Goal: Find specific page/section: Find specific page/section

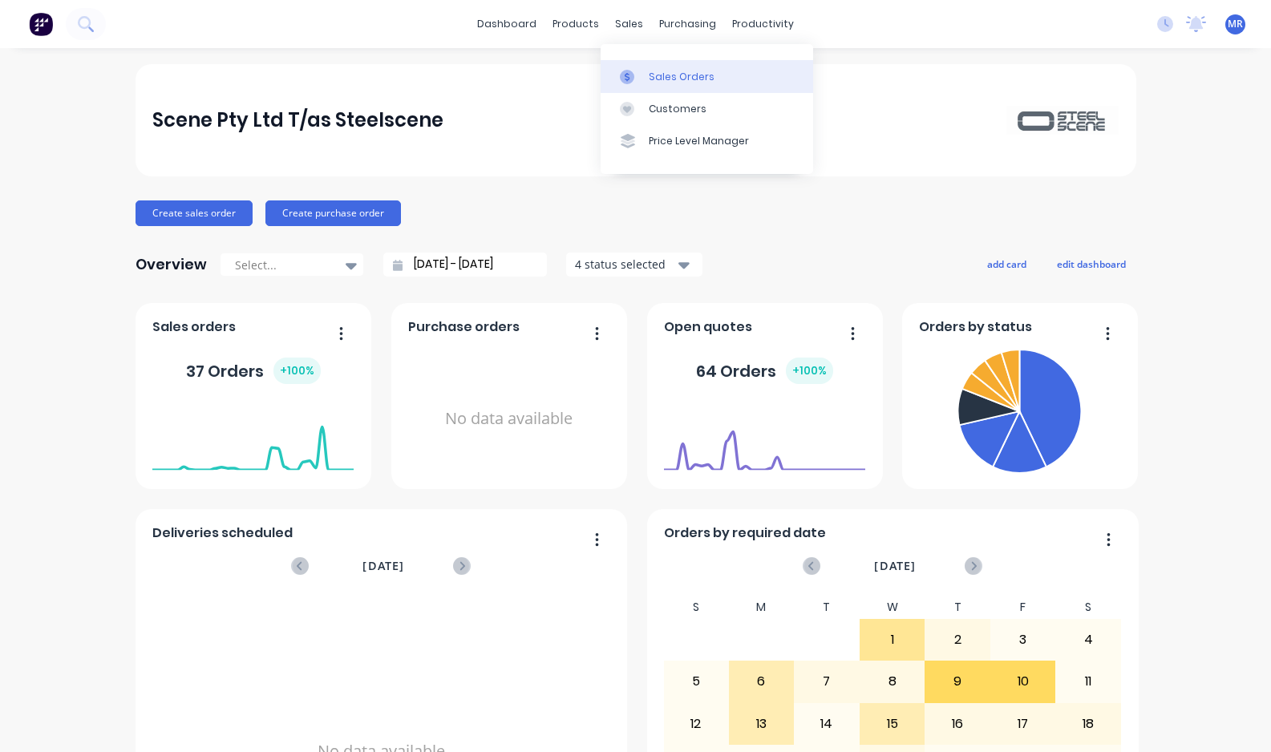
click at [665, 77] on div "Sales Orders" at bounding box center [682, 77] width 66 height 14
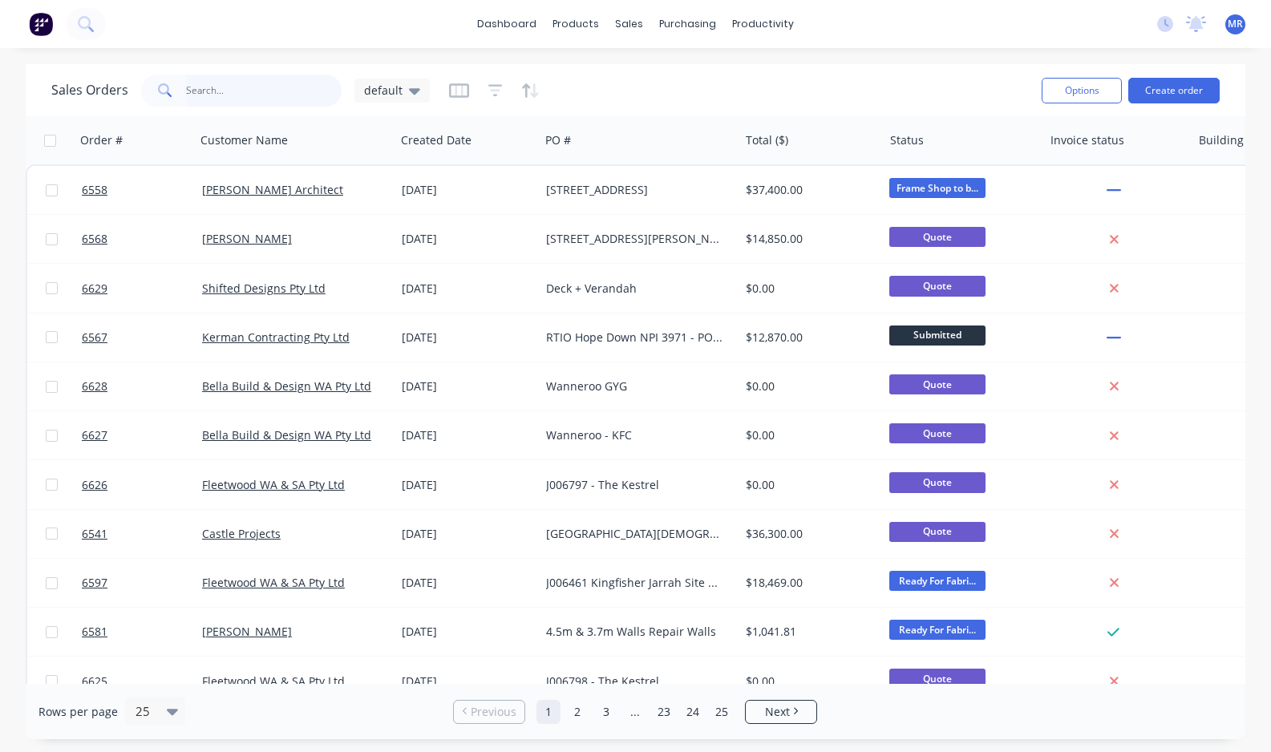
click at [217, 95] on input "text" at bounding box center [264, 91] width 156 height 32
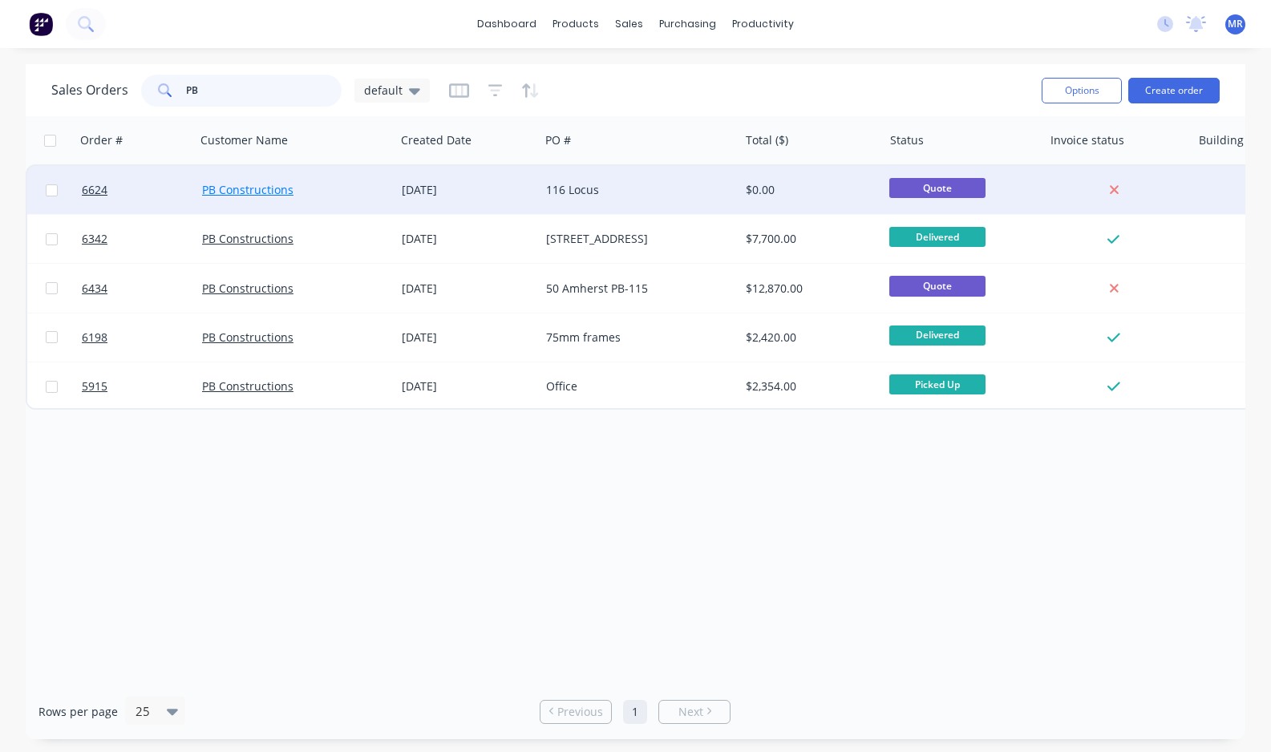
type input "PB"
click at [261, 188] on link "PB Constructions" at bounding box center [247, 189] width 91 height 15
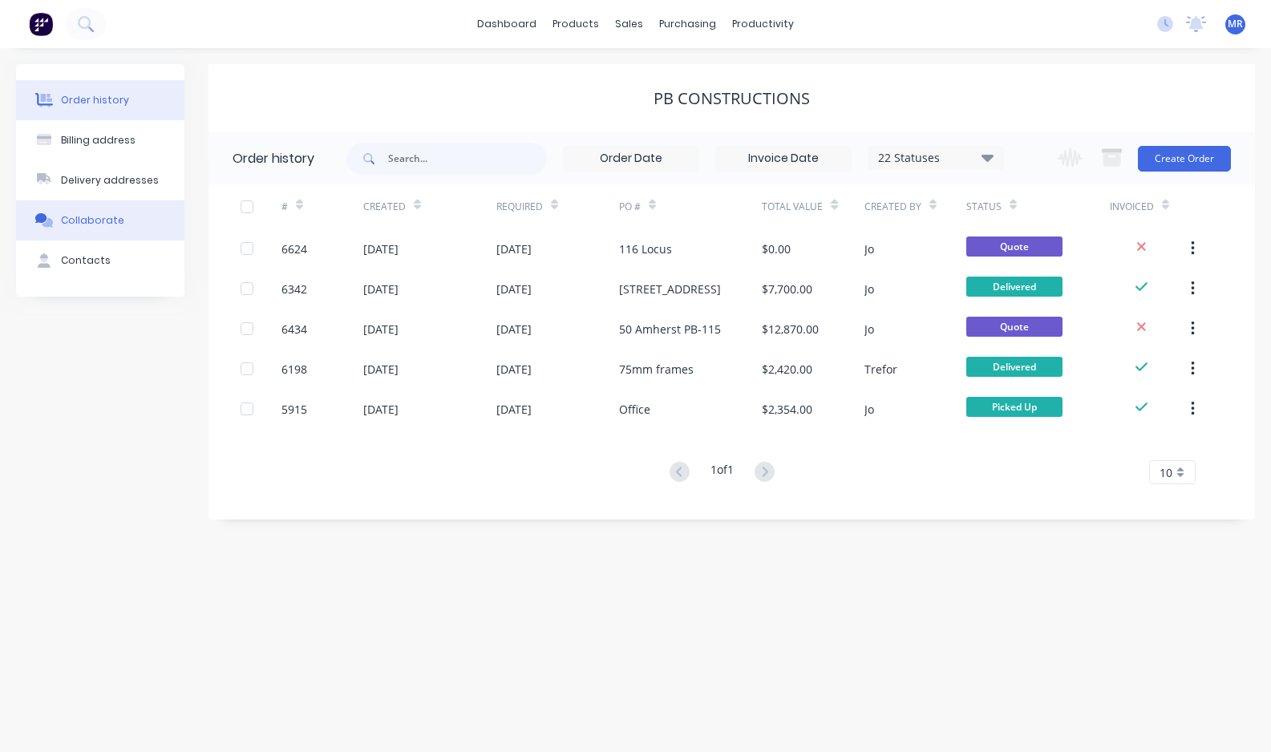
click at [107, 214] on div "Collaborate" at bounding box center [92, 220] width 63 height 14
